Goal: Task Accomplishment & Management: Use online tool/utility

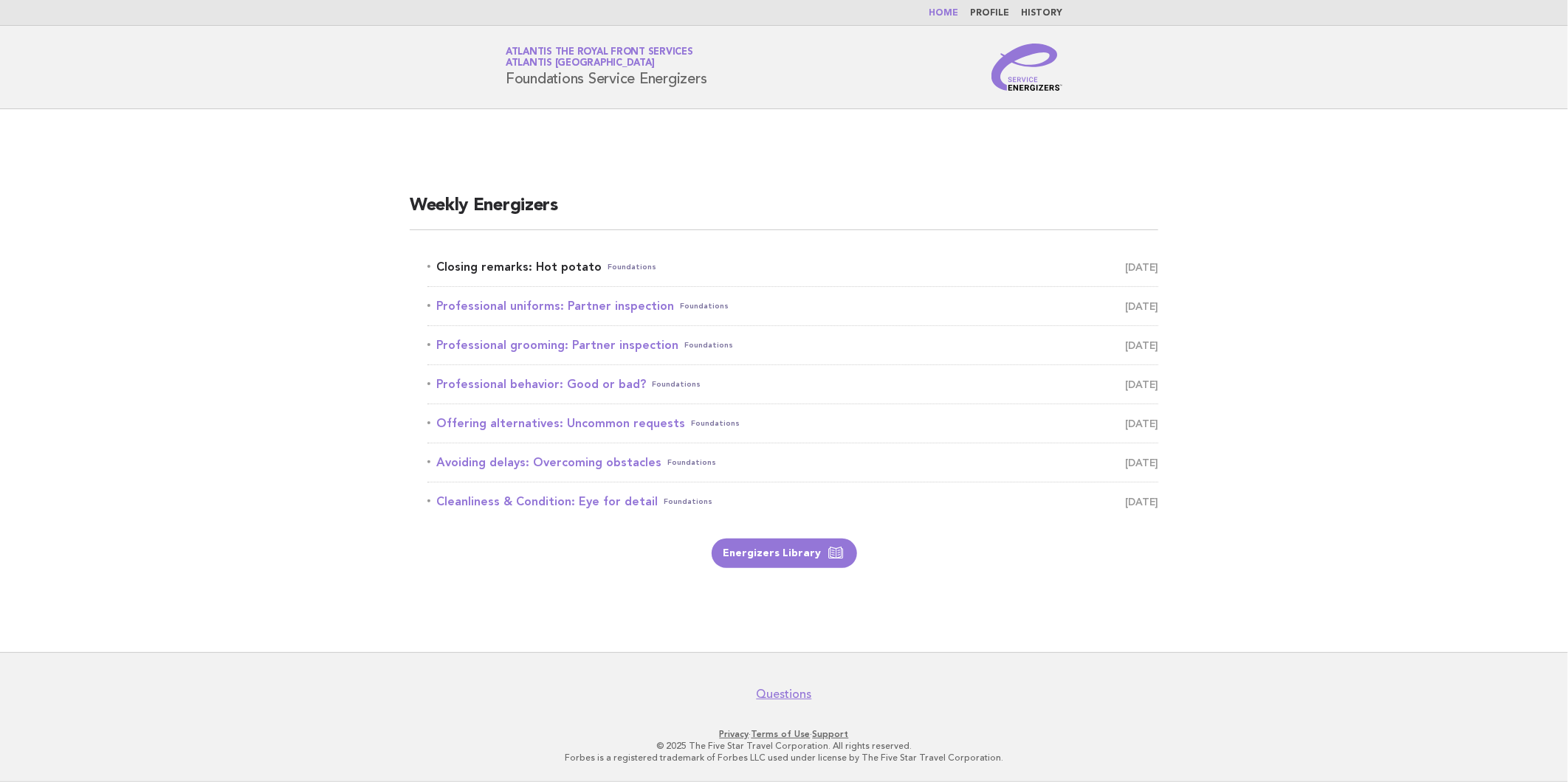
click at [544, 263] on link "Closing remarks: Hot potato Foundations September 30" at bounding box center [793, 267] width 731 height 21
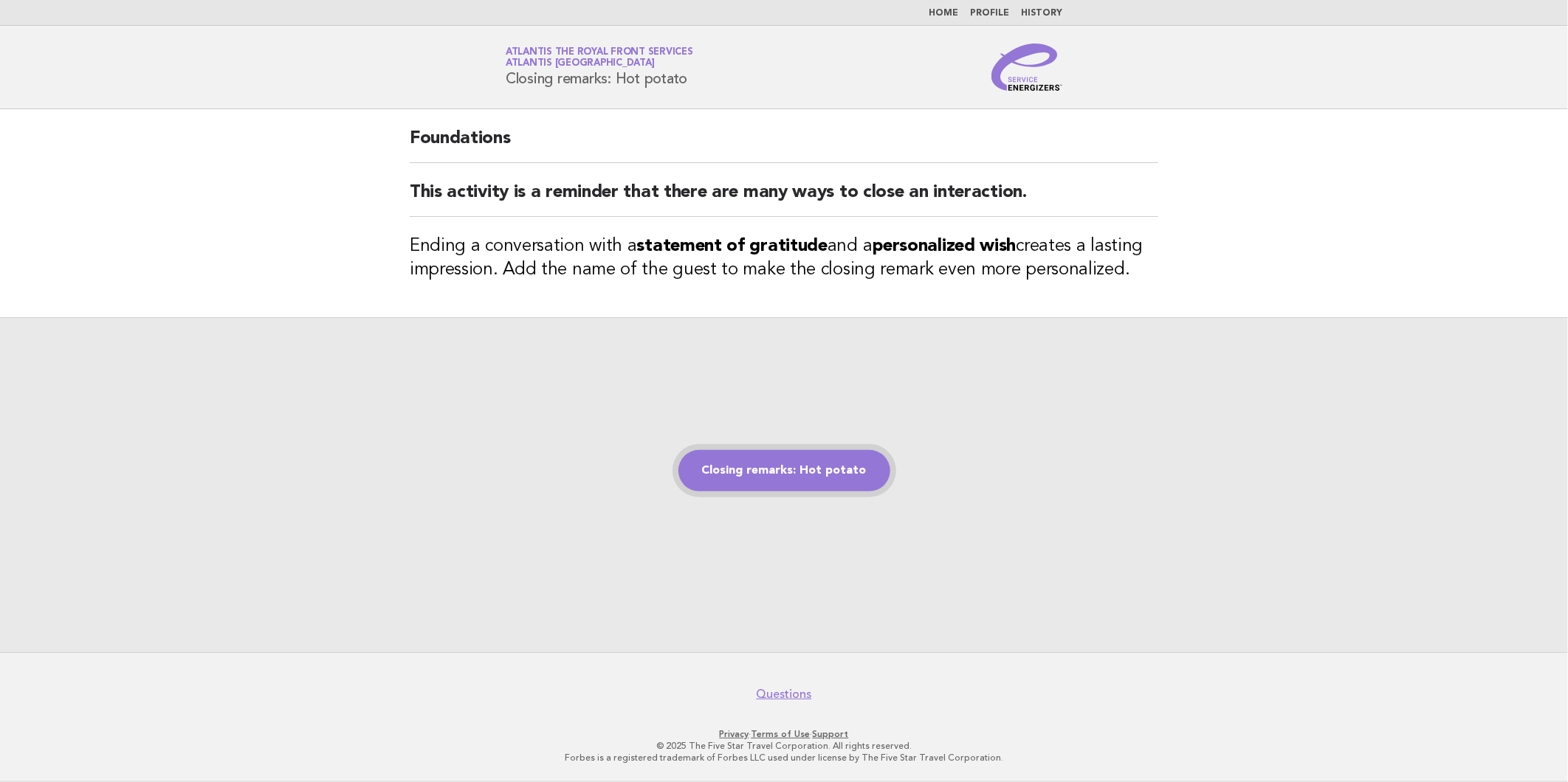
click at [788, 470] on link "Closing remarks: Hot potato" at bounding box center [785, 471] width 212 height 41
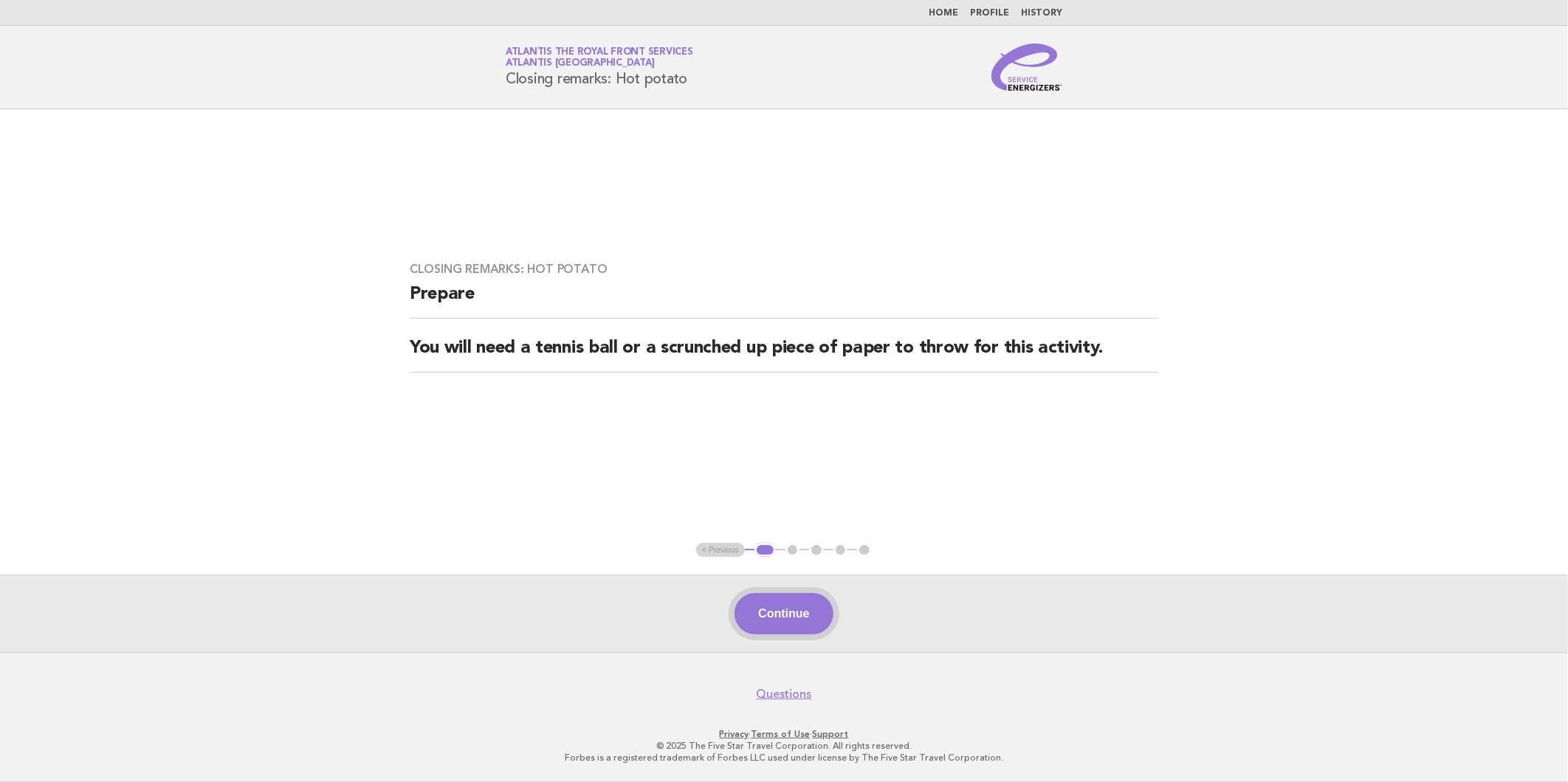
click at [765, 596] on button "Continue" at bounding box center [783, 614] width 98 height 41
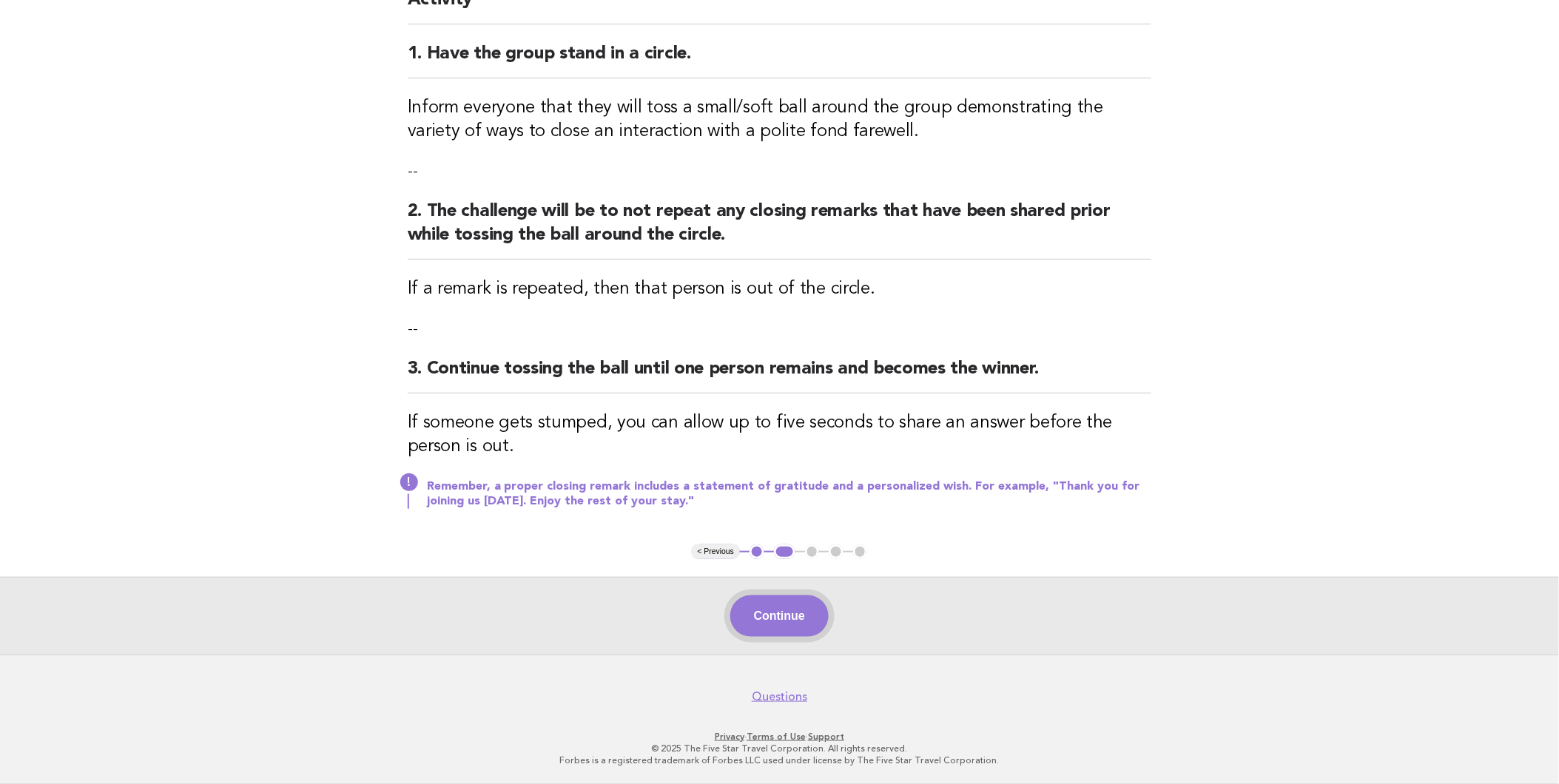
click at [752, 615] on button "Continue" at bounding box center [779, 616] width 98 height 42
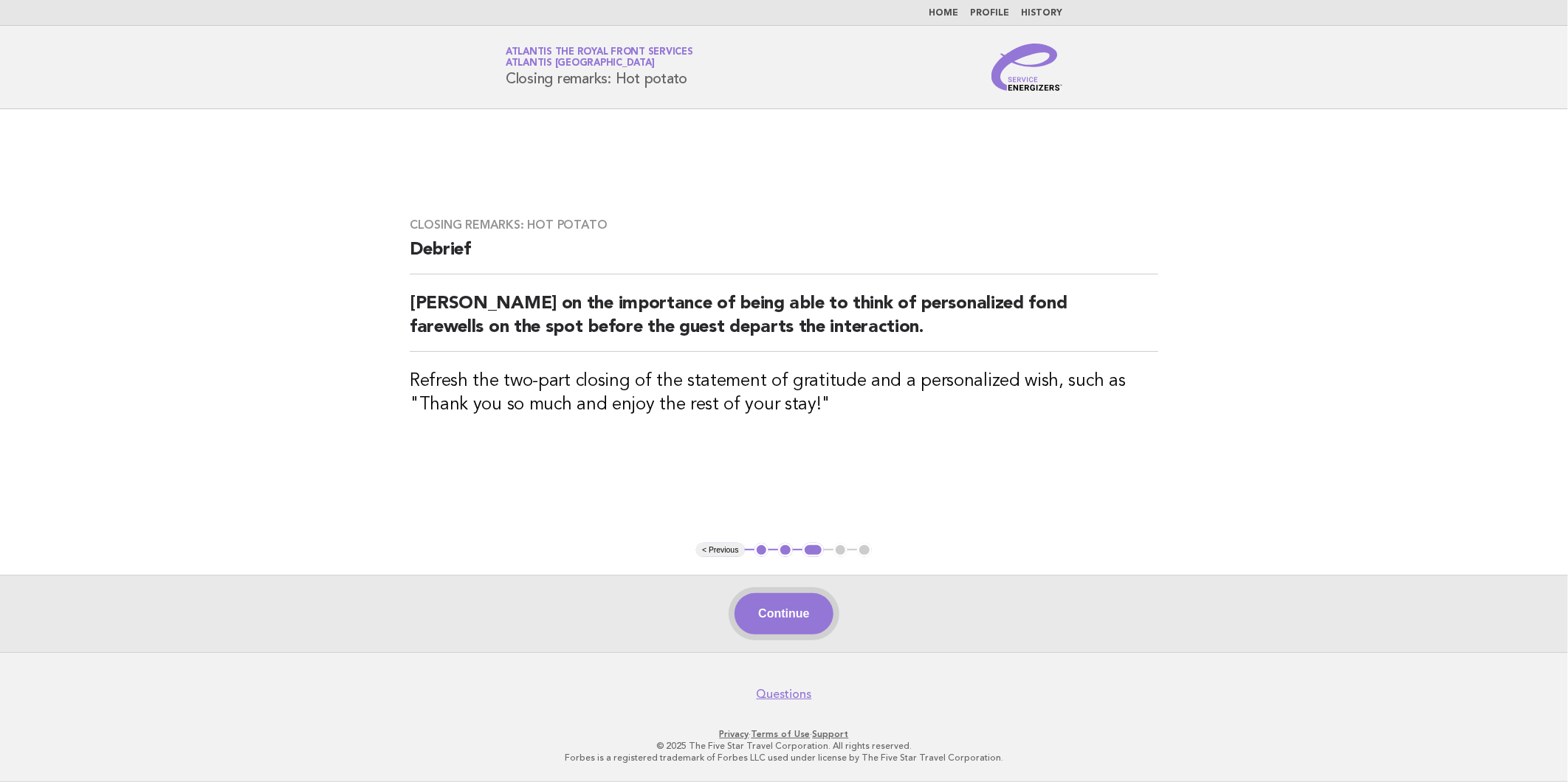
click at [752, 596] on button "Continue" at bounding box center [783, 614] width 98 height 41
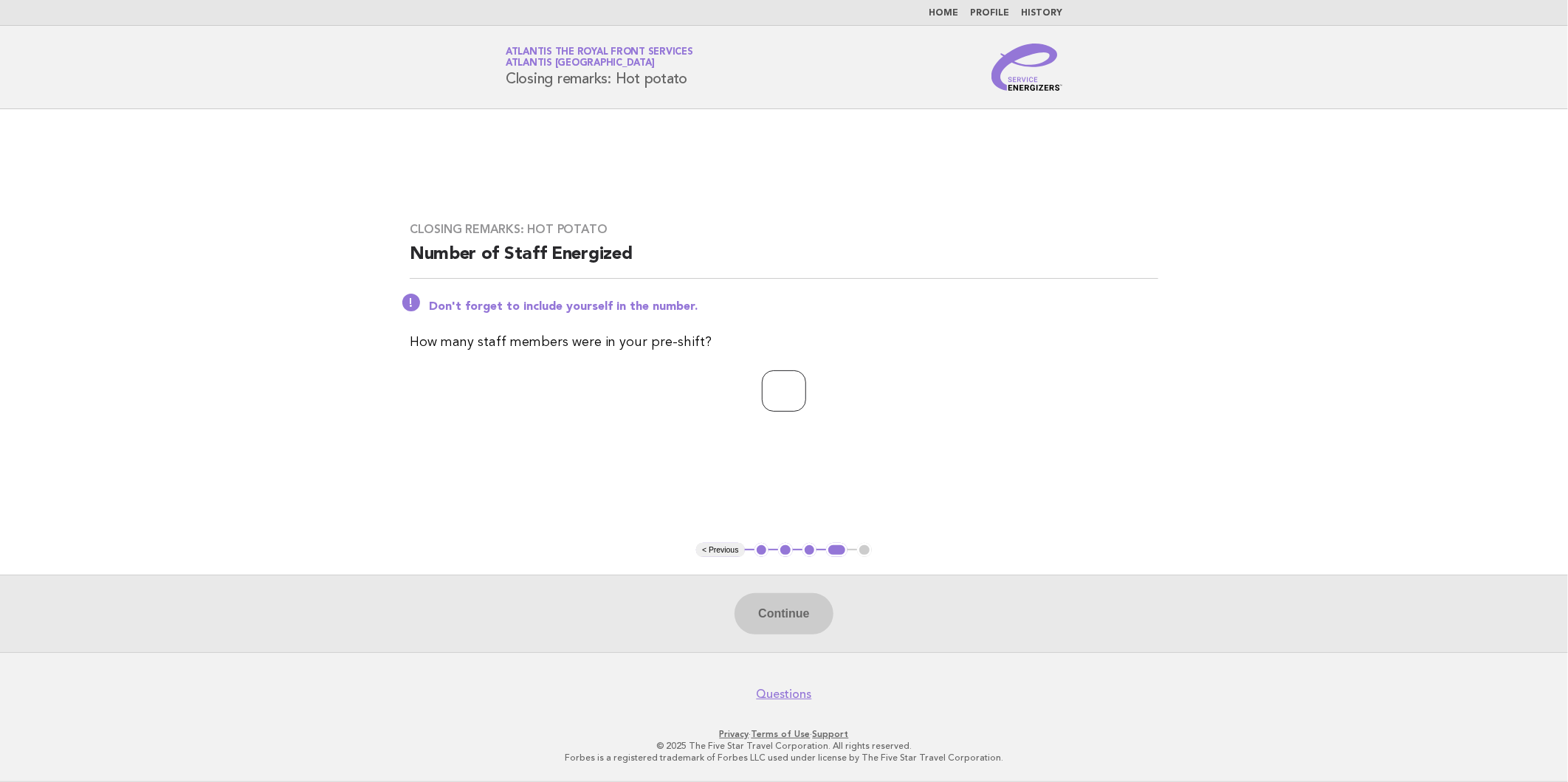
click at [776, 379] on input "number" at bounding box center [783, 391] width 44 height 41
type input "*"
click at [763, 608] on button "Continue" at bounding box center [783, 614] width 98 height 41
